Goal: Transaction & Acquisition: Purchase product/service

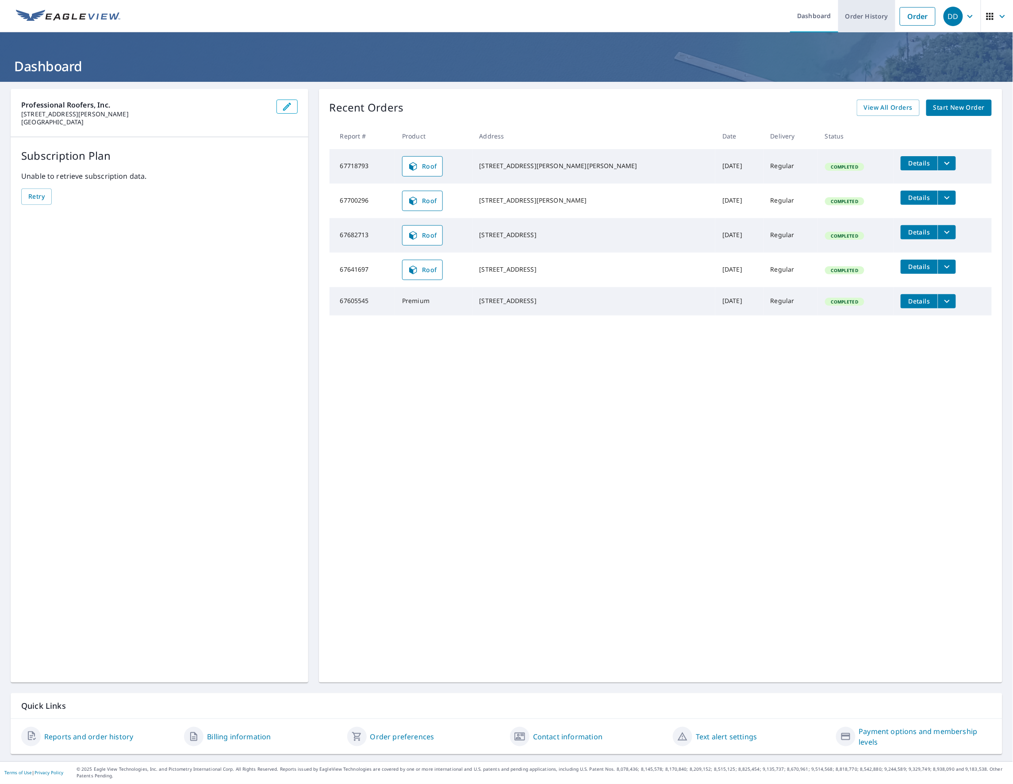
click at [860, 20] on link "Order History" at bounding box center [866, 16] width 57 height 32
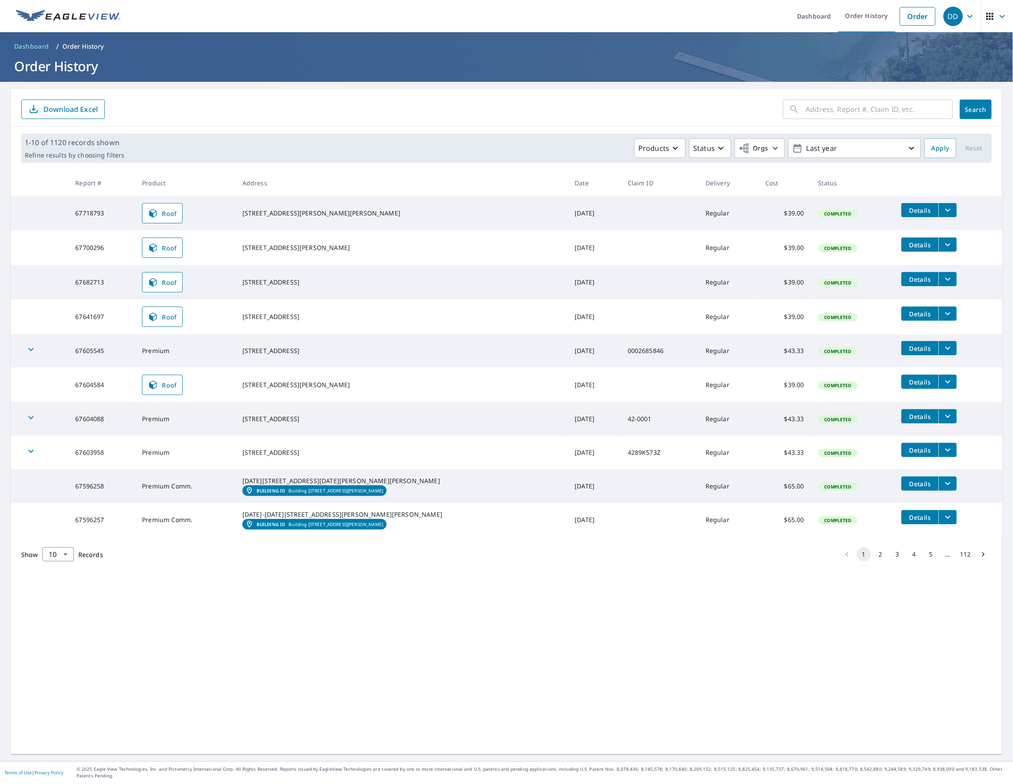
click at [820, 110] on input "text" at bounding box center [879, 109] width 147 height 25
type input "118 [PERSON_NAME]"
click button "Search" at bounding box center [976, 109] width 32 height 19
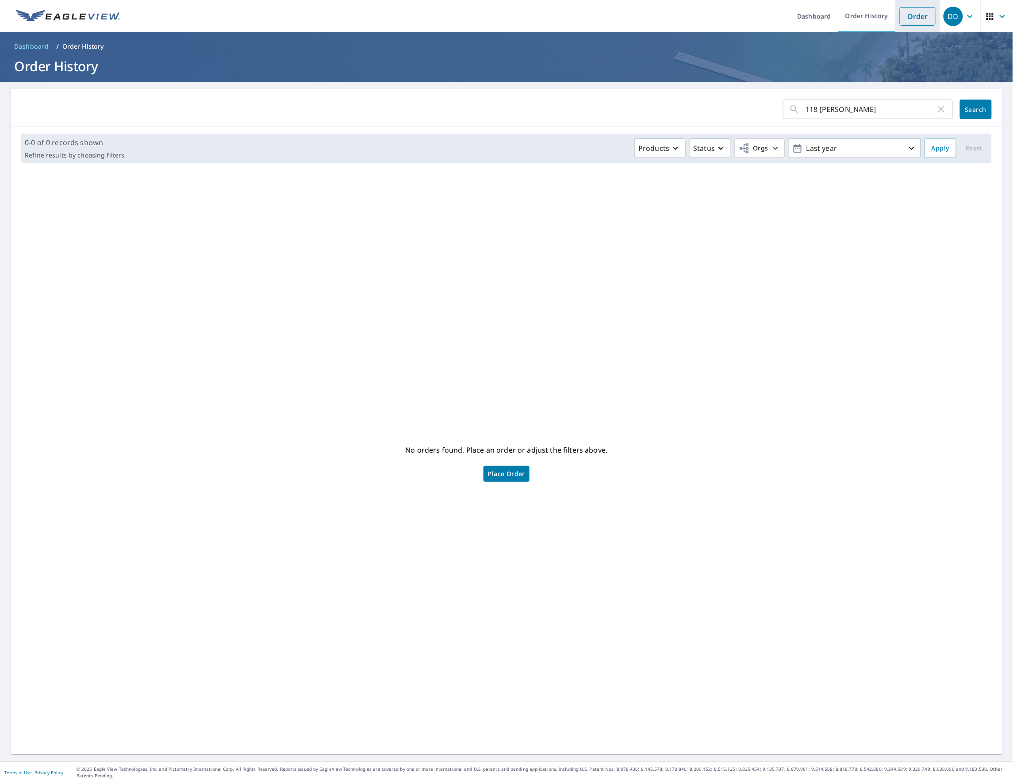
click at [913, 16] on link "Order" at bounding box center [918, 16] width 36 height 19
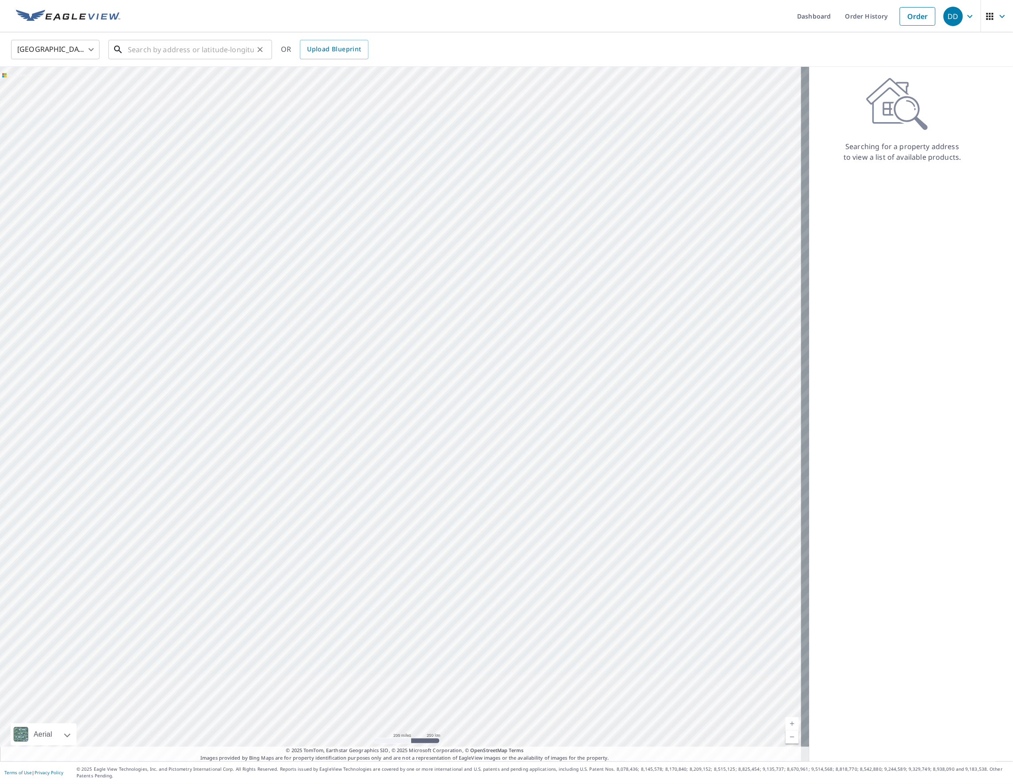
click at [177, 50] on input "text" at bounding box center [191, 49] width 126 height 25
click at [170, 85] on p "[GEOGRAPHIC_DATA]" at bounding box center [195, 84] width 139 height 9
type input "[STREET_ADDRESS][PERSON_NAME][PERSON_NAME]"
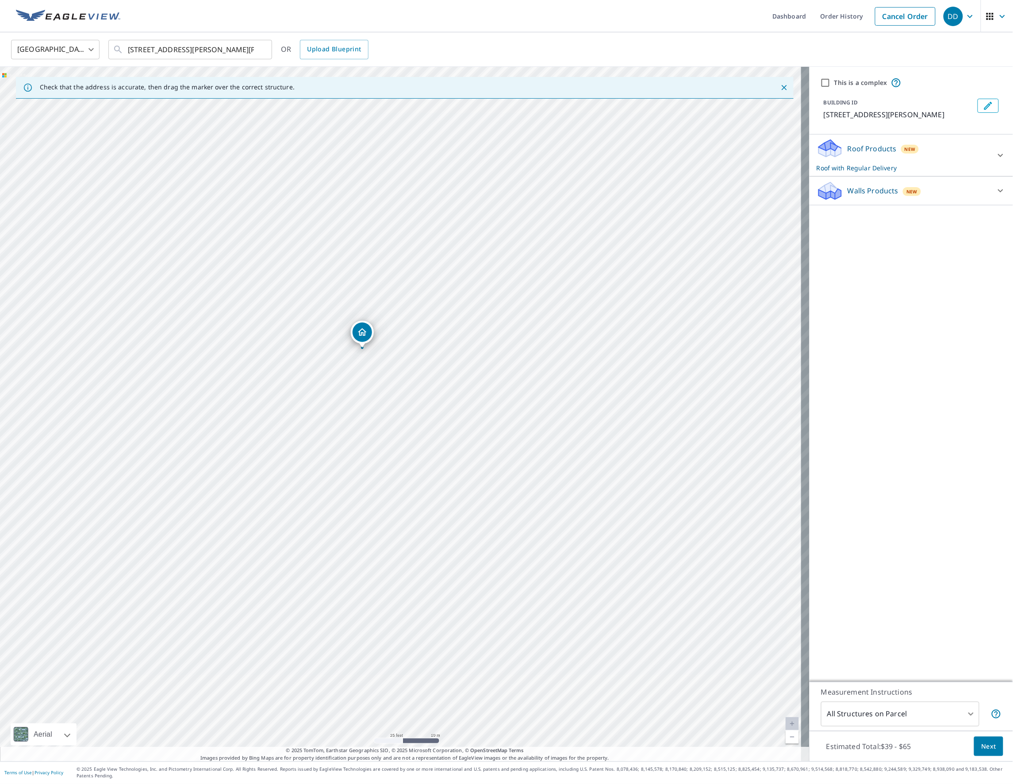
click at [981, 747] on span "Next" at bounding box center [988, 746] width 15 height 11
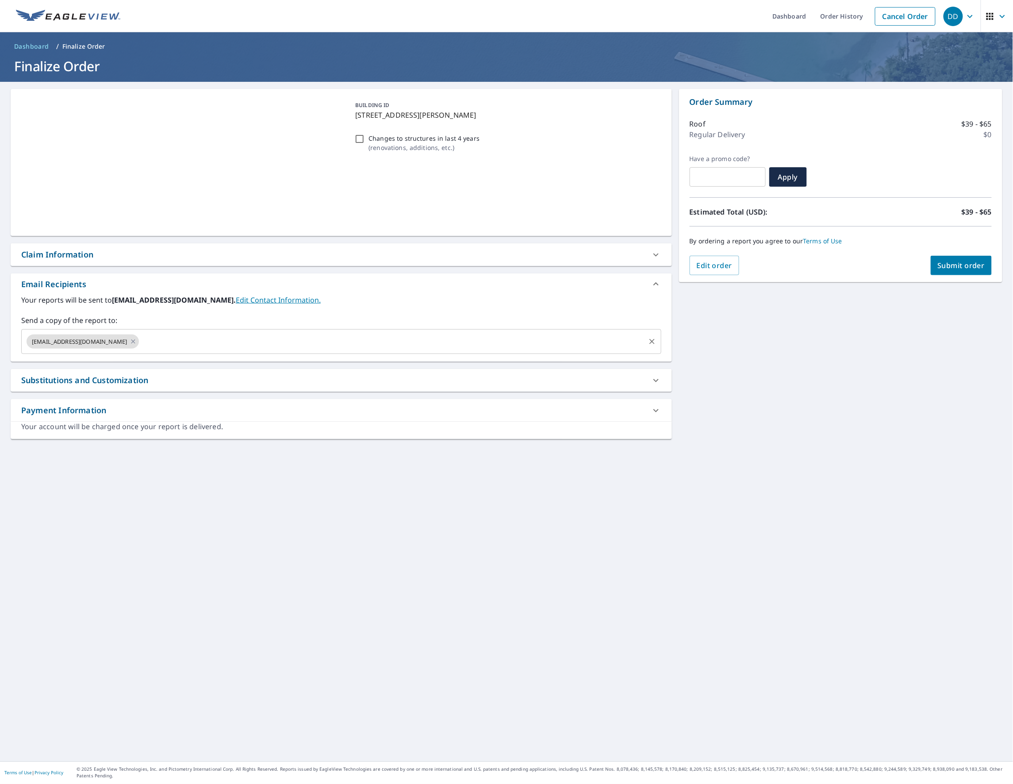
click at [213, 349] on input "text" at bounding box center [391, 341] width 503 height 17
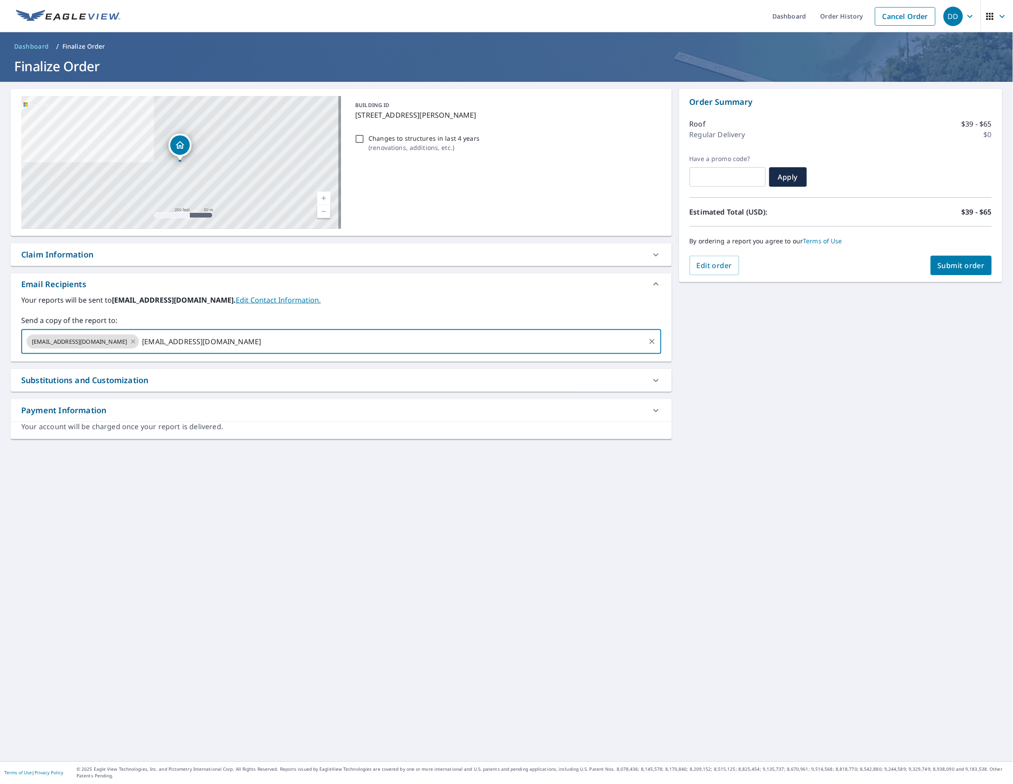
type input "[EMAIL_ADDRESS][DOMAIN_NAME]"
click at [955, 267] on span "Submit order" at bounding box center [961, 266] width 47 height 10
checkbox input "true"
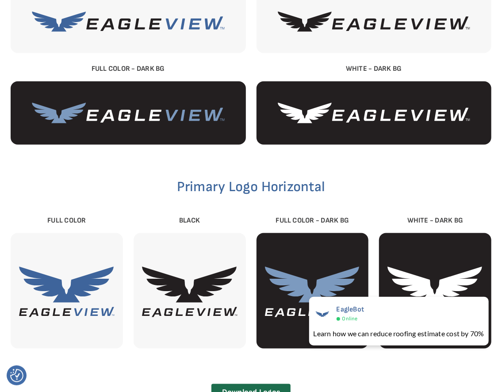
scroll to position [383, 0]
